Goal: Use online tool/utility: Use online tool/utility

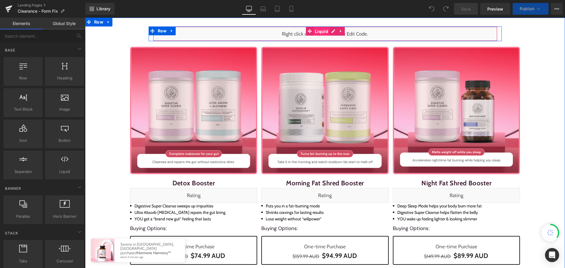
click at [326, 31] on span "Liquid" at bounding box center [321, 31] width 16 height 9
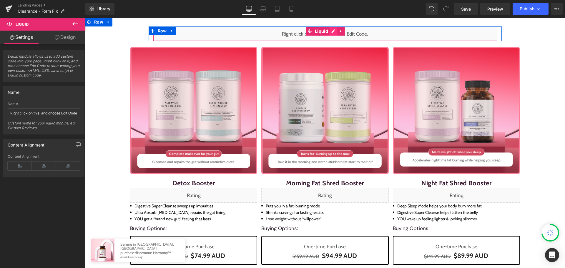
click at [330, 30] on div "Liquid" at bounding box center [325, 33] width 344 height 15
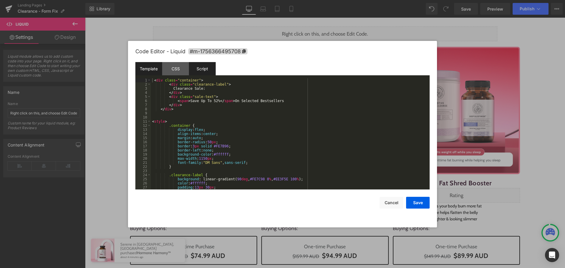
click at [200, 68] on div "Script" at bounding box center [202, 68] width 27 height 13
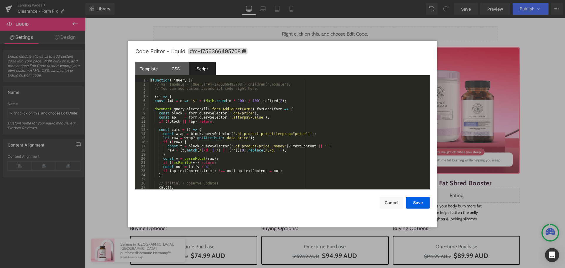
click at [315, 116] on div "( function ( jQuery ) { // var $module = jQuery('#m-1756366495708').children('.…" at bounding box center [288, 137] width 278 height 119
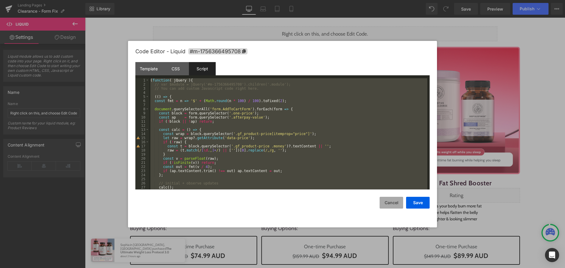
drag, startPoint x: 394, startPoint y: 203, endPoint x: 393, endPoint y: 208, distance: 5.0
click at [393, 208] on button "Cancel" at bounding box center [391, 203] width 24 height 12
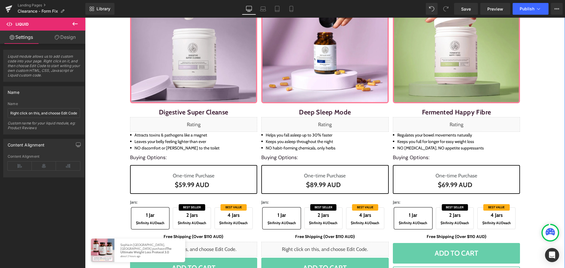
scroll to position [384, 0]
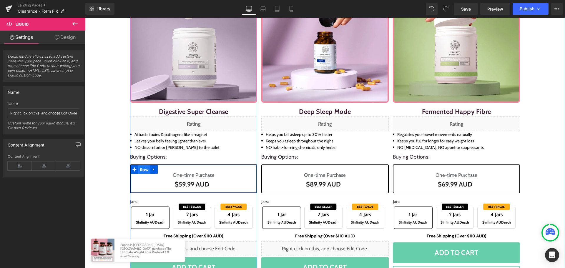
click at [138, 168] on span "Row" at bounding box center [144, 169] width 12 height 9
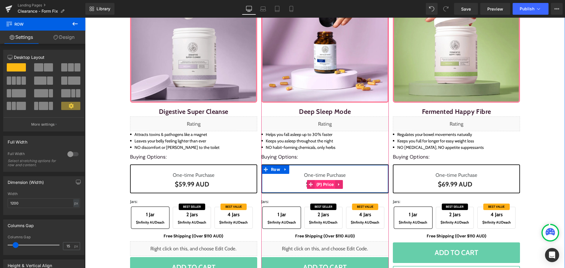
click at [320, 182] on span "(P) Price" at bounding box center [325, 184] width 21 height 9
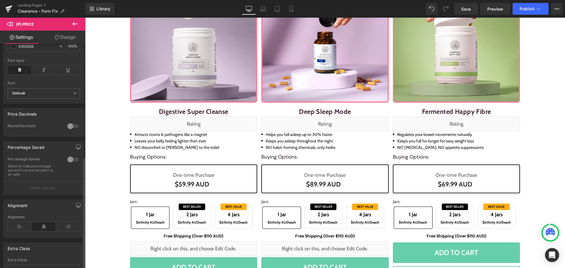
scroll to position [227, 0]
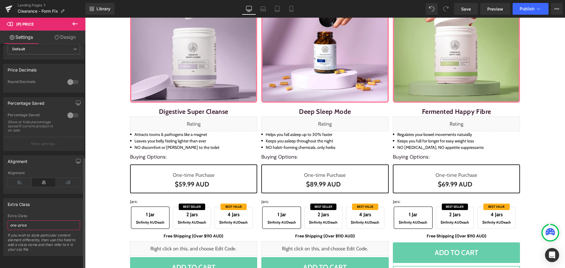
click at [36, 220] on input "one-price" at bounding box center [44, 225] width 72 height 10
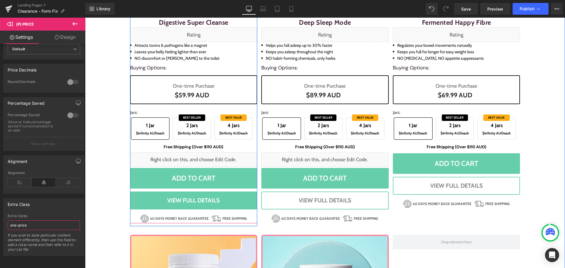
scroll to position [474, 0]
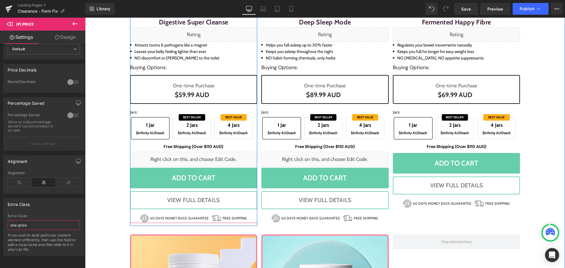
click at [199, 165] on div "Liquid" at bounding box center [193, 159] width 127 height 15
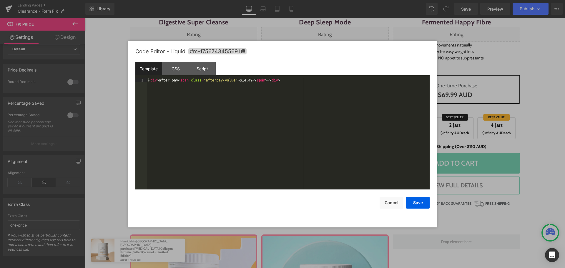
click at [185, 147] on div "< div > after pay < span class = "afterpay-value" > $14.49 </ span > </ div >" at bounding box center [288, 137] width 282 height 119
